Goal: Transaction & Acquisition: Purchase product/service

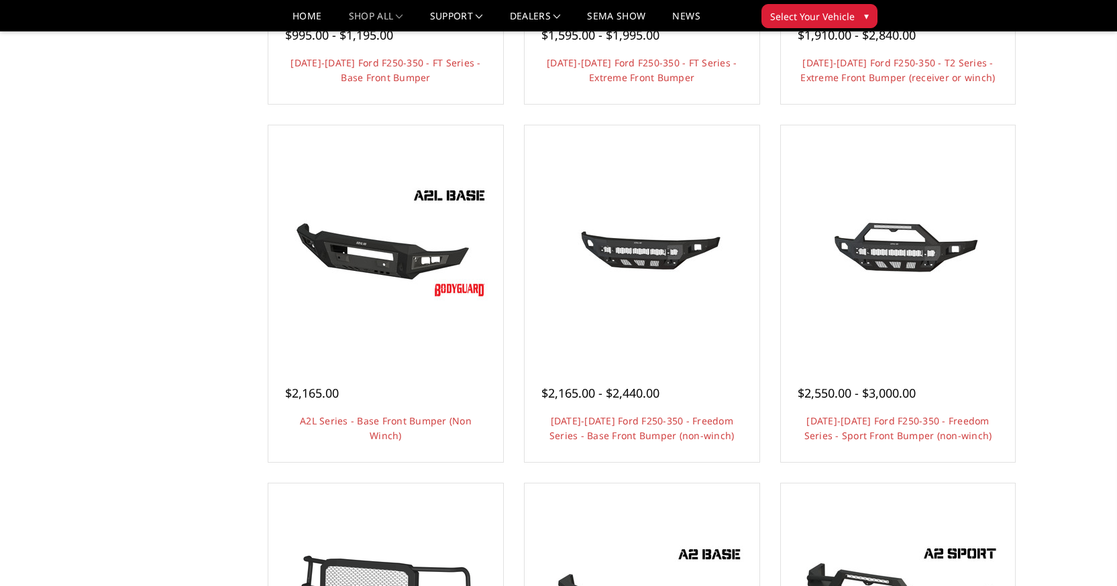
scroll to position [389, 0]
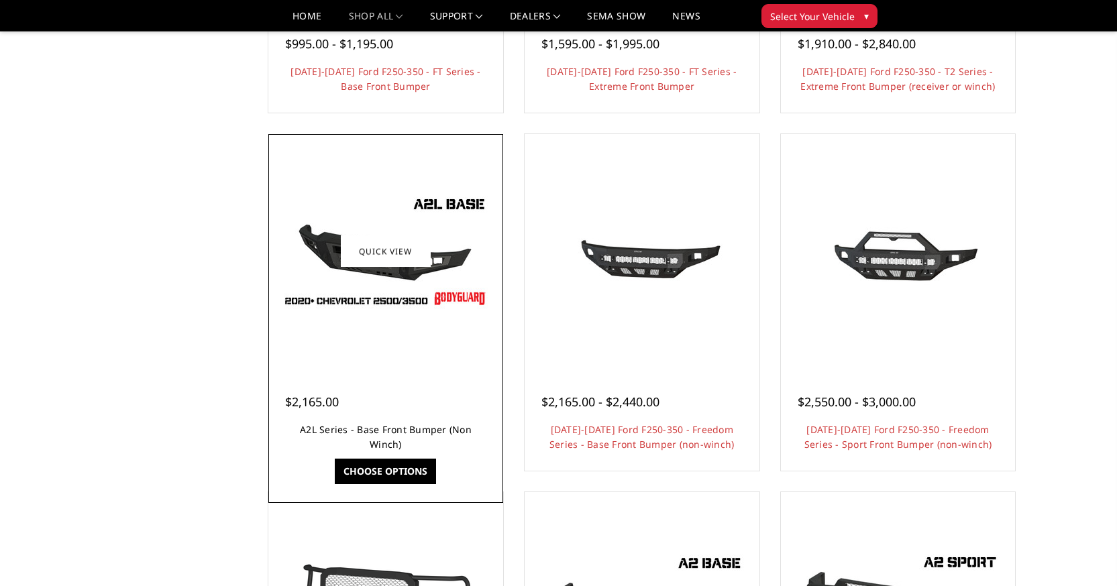
click at [430, 431] on link "A2L Series - Base Front Bumper (Non Winch)" at bounding box center [386, 436] width 172 height 27
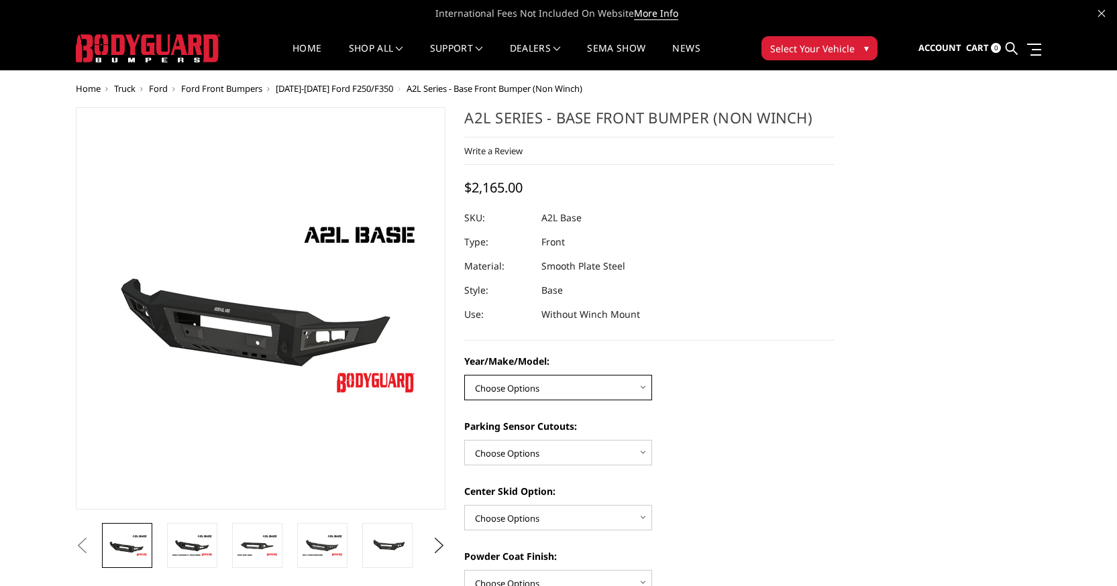
select select "4334"
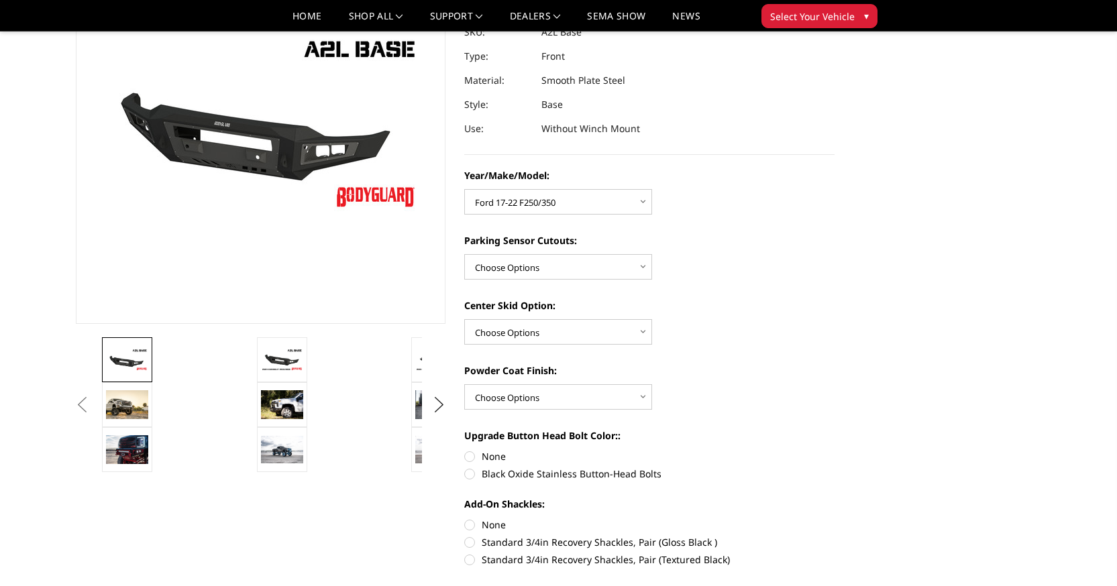
scroll to position [155, 0]
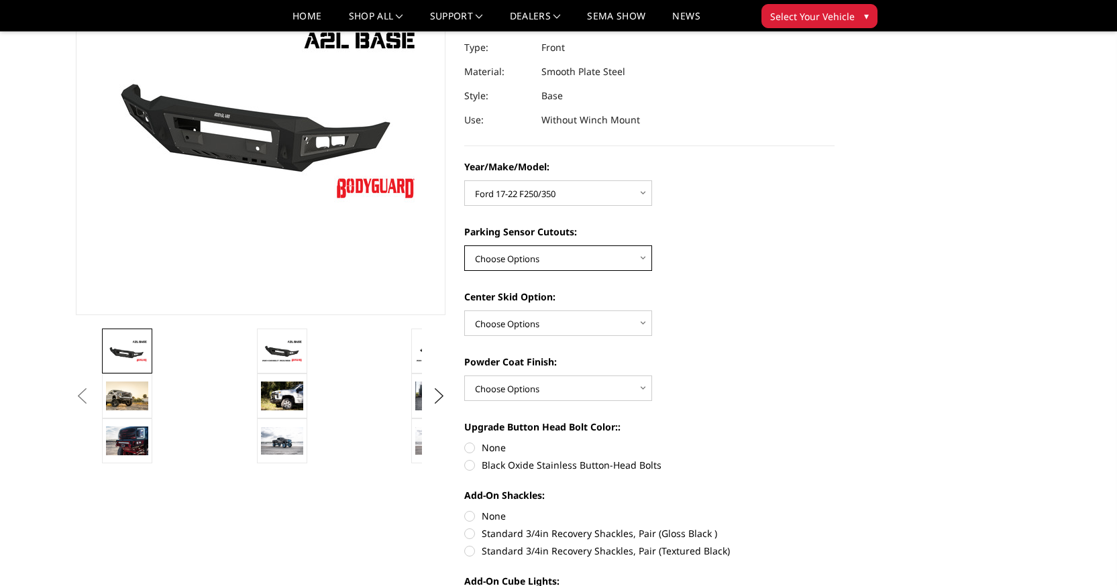
select select "4328"
select select "4304"
select select "4285"
click at [735, 372] on div "Powder Coat Finish: Choose Options Bare metal (included) Texture Black Powder C…" at bounding box center [649, 378] width 370 height 46
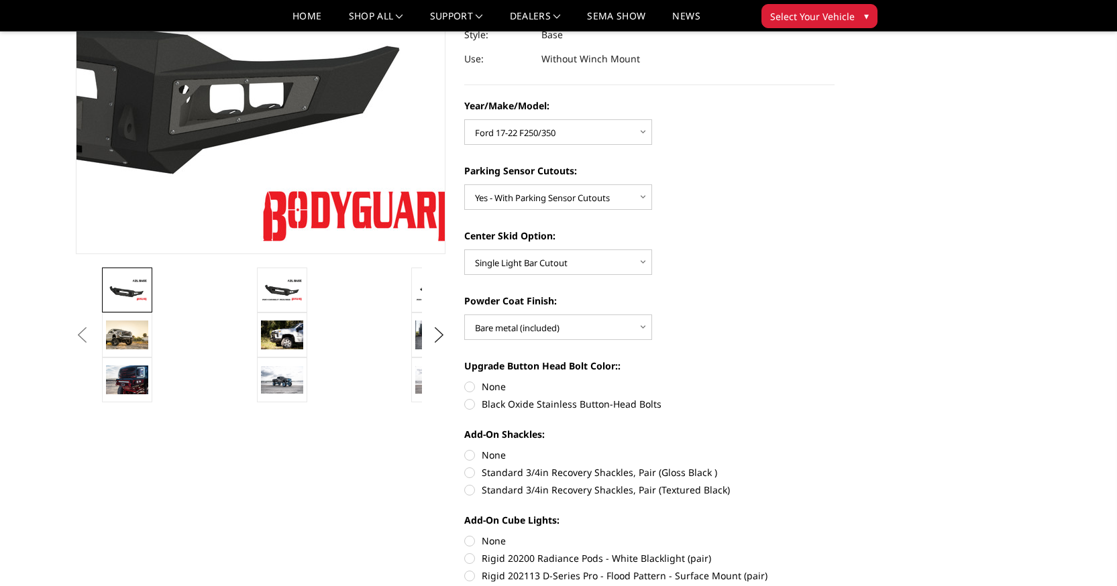
scroll to position [216, 0]
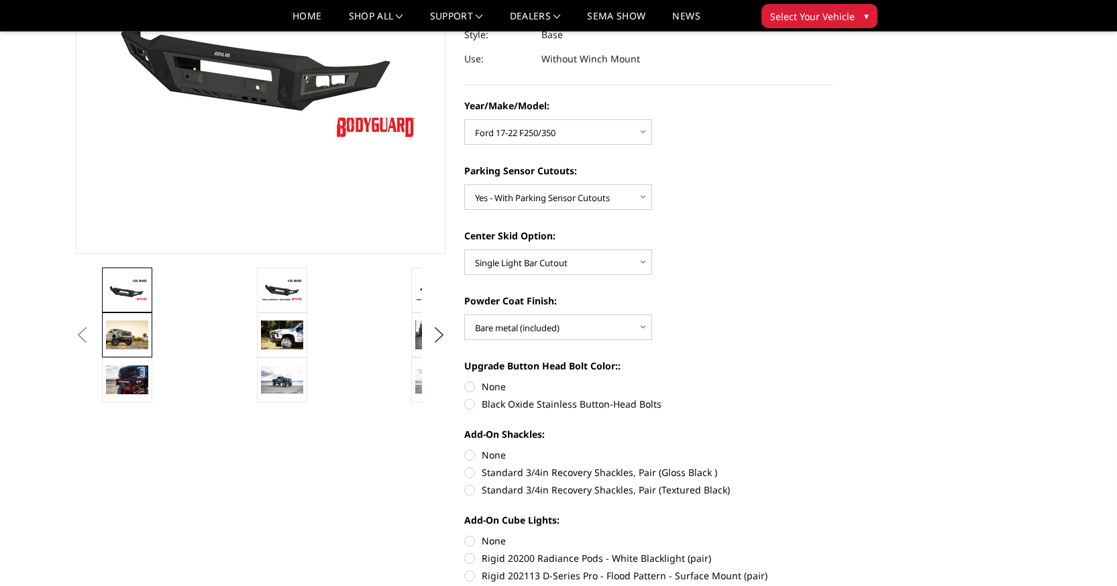
click at [133, 339] on img at bounding box center [127, 335] width 42 height 29
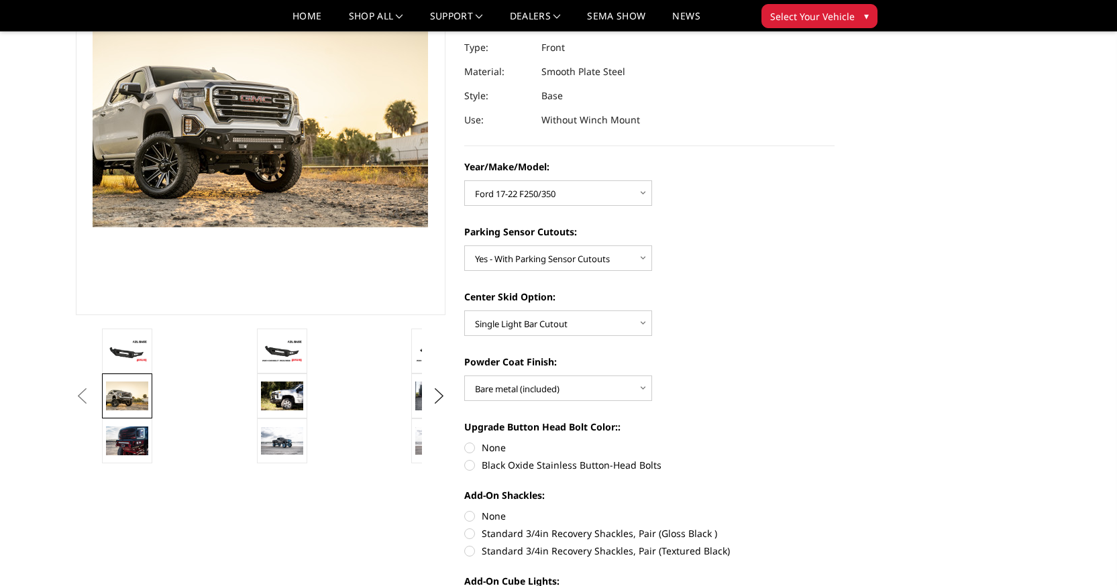
scroll to position [153, 0]
